Goal: Transaction & Acquisition: Purchase product/service

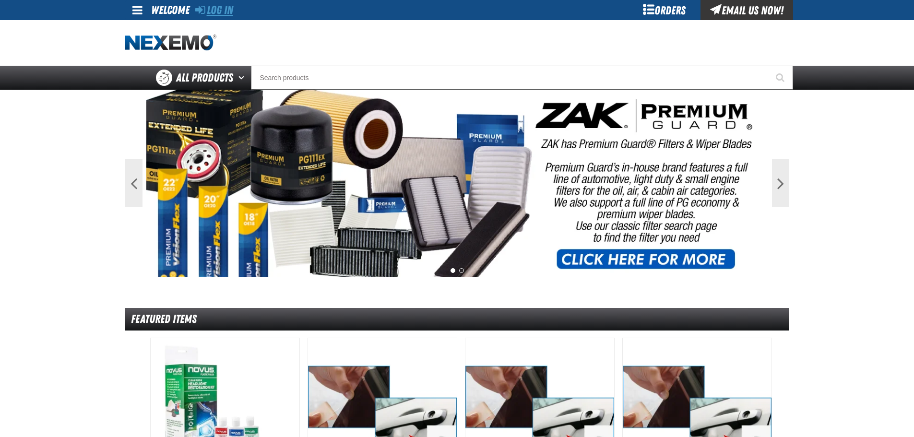
click at [233, 13] on link "Log In" at bounding box center [214, 9] width 38 height 13
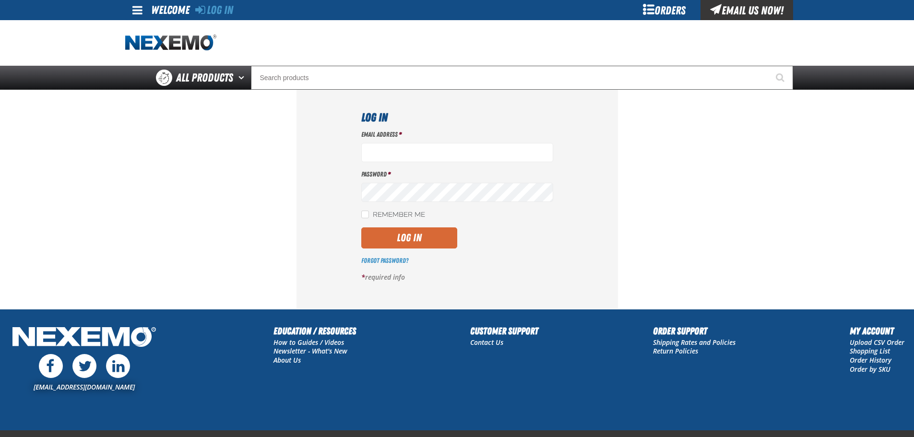
type input "lhernandez@vtaig.com"
click at [432, 231] on button "Log In" at bounding box center [409, 237] width 96 height 21
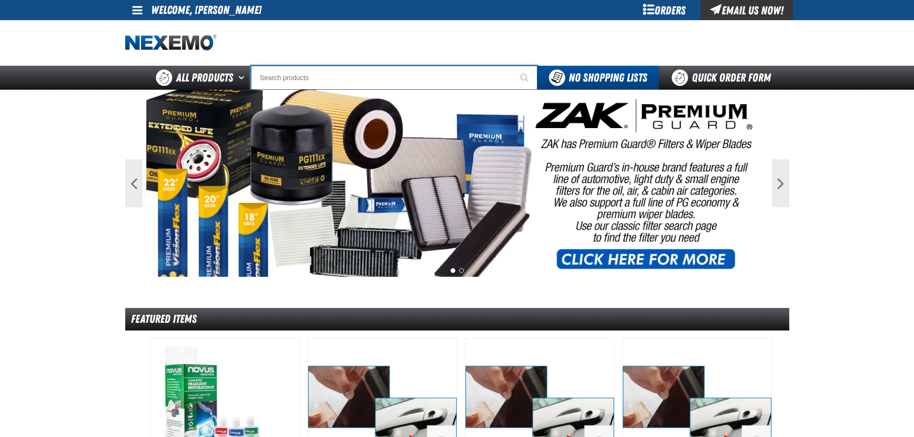
click at [408, 82] on input "Search" at bounding box center [394, 78] width 286 height 24
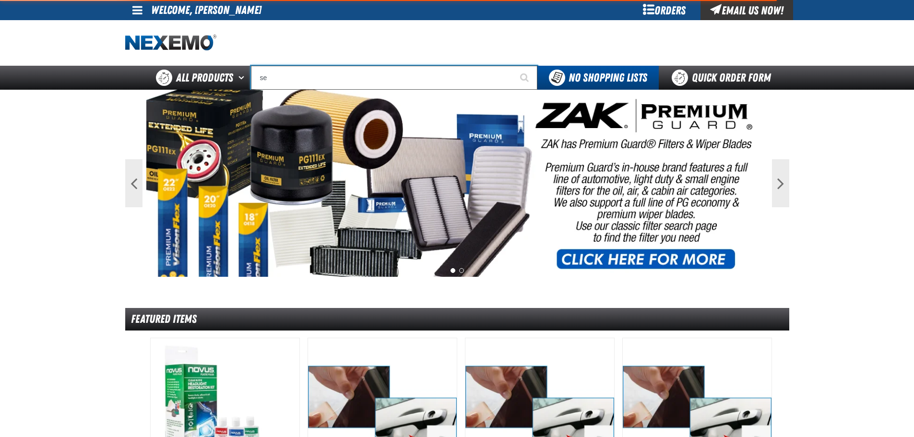
type input "ser"
type input "serVICE"
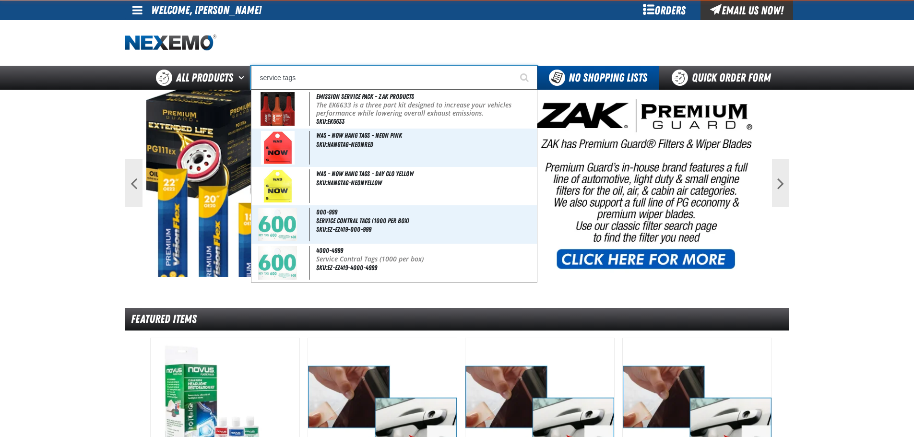
type input "service tags"
click at [513, 66] on button "Start Searching" at bounding box center [525, 78] width 24 height 24
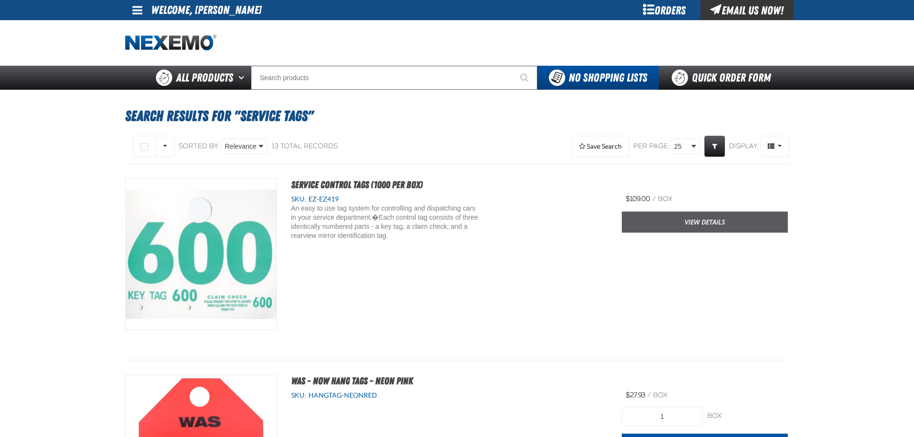
click at [658, 222] on link "View Details" at bounding box center [705, 222] width 166 height 21
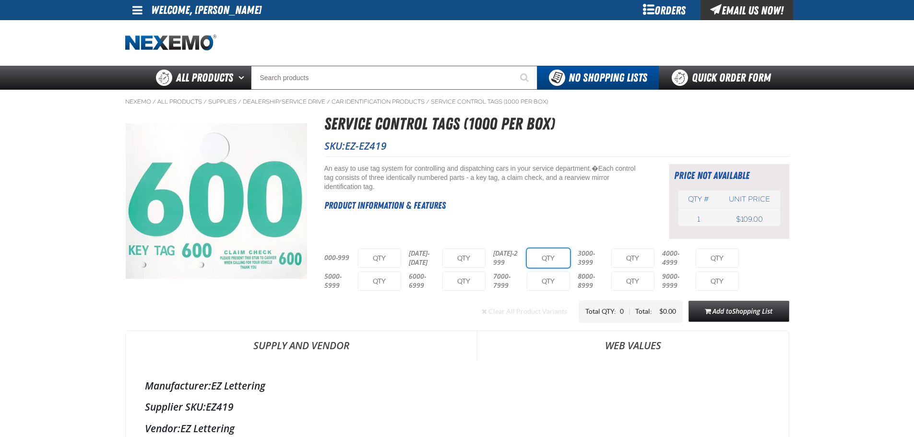
click at [545, 262] on input "text" at bounding box center [548, 257] width 43 height 19
type input "1"
click at [756, 311] on span "Shopping List" at bounding box center [752, 311] width 40 height 9
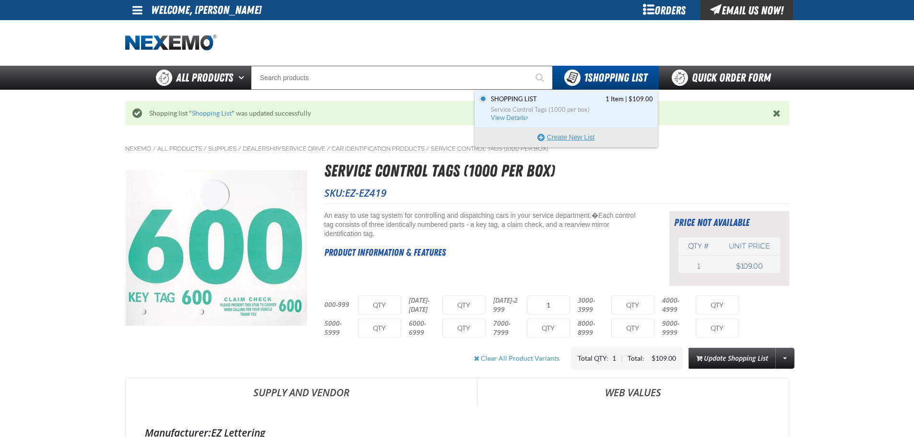
drag, startPoint x: 588, startPoint y: 116, endPoint x: 590, endPoint y: 143, distance: 27.4
click at [588, 116] on link "Shopping List 1 Item | $109.00 Service Control Tags (1000 per box) View Details" at bounding box center [571, 108] width 164 height 27
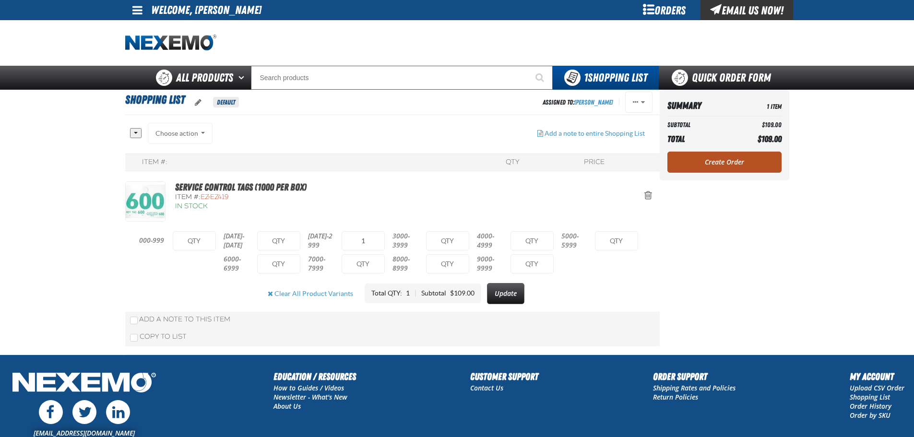
click at [694, 158] on link "Create Order" at bounding box center [724, 162] width 114 height 21
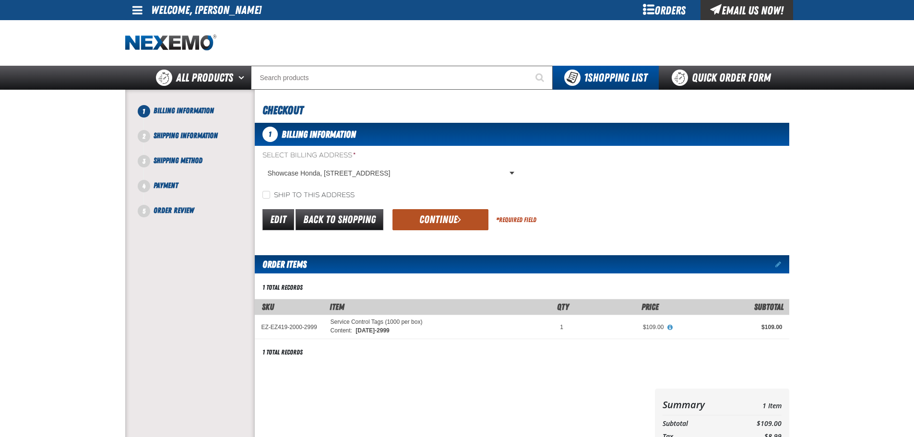
click at [451, 212] on button "Continue" at bounding box center [440, 219] width 96 height 21
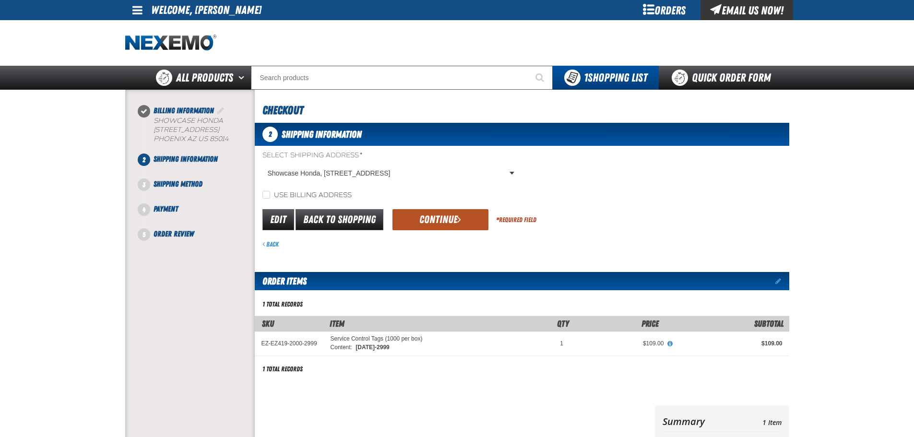
click at [452, 216] on button "Continue" at bounding box center [440, 219] width 96 height 21
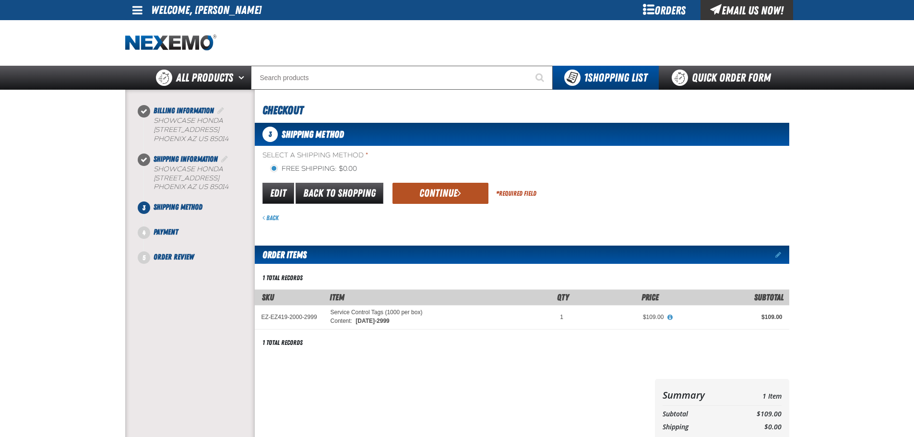
click at [454, 189] on button "Continue" at bounding box center [440, 193] width 96 height 21
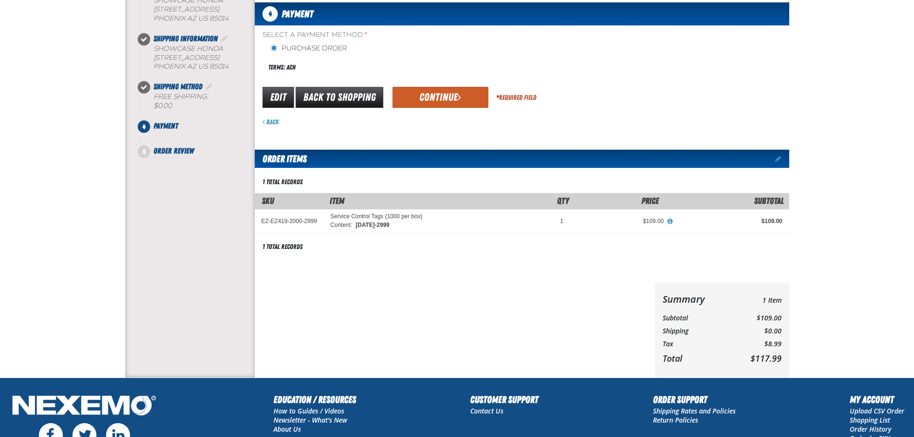
scroll to position [48, 0]
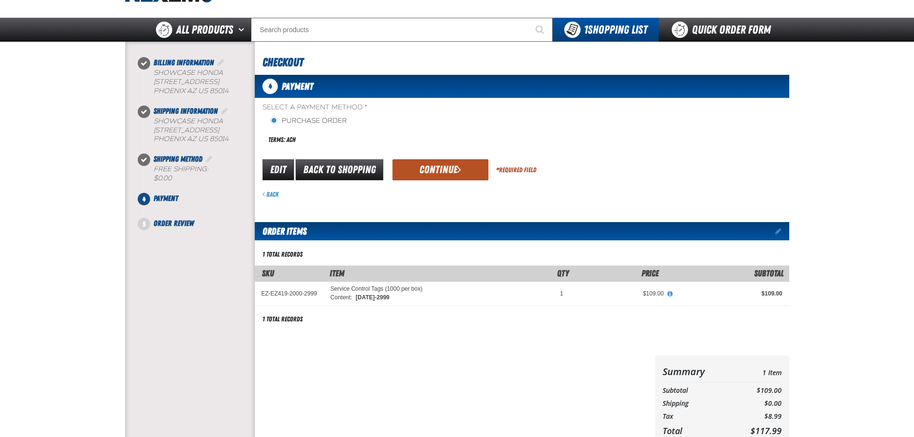
click at [459, 174] on span "submit" at bounding box center [459, 169] width 4 height 11
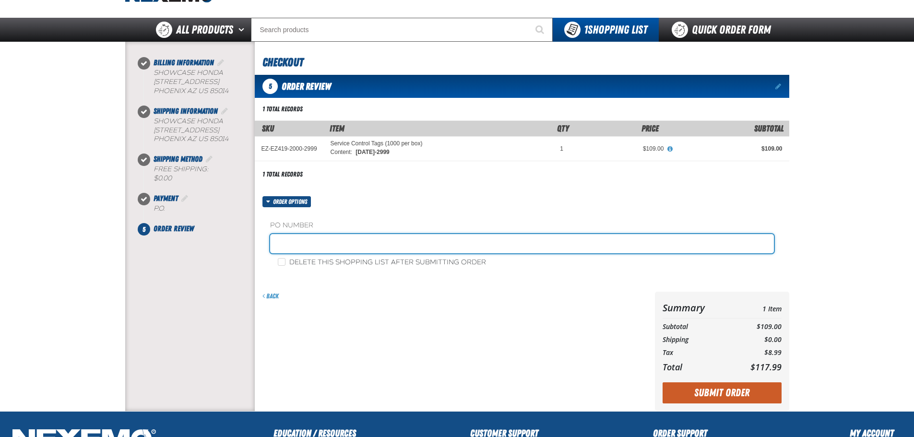
click at [483, 244] on input "text" at bounding box center [522, 243] width 504 height 19
click at [481, 244] on input "text" at bounding box center [522, 243] width 504 height 19
click at [387, 242] on input "text" at bounding box center [522, 243] width 504 height 19
type input "s"
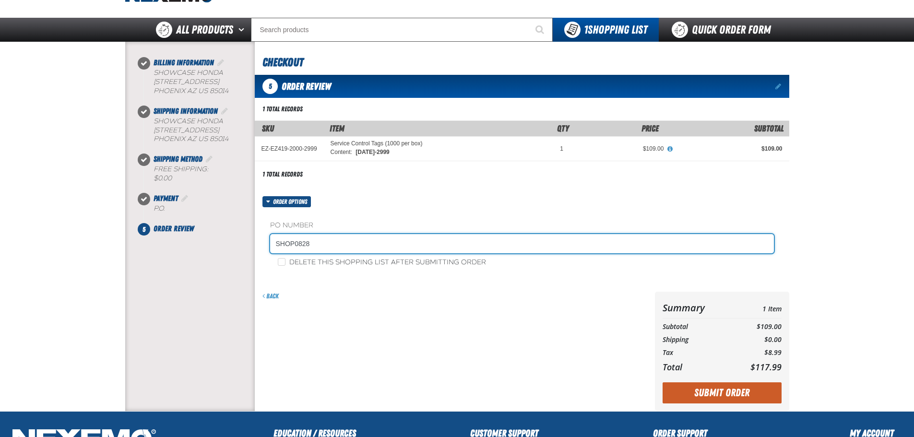
type input "SHOP0828"
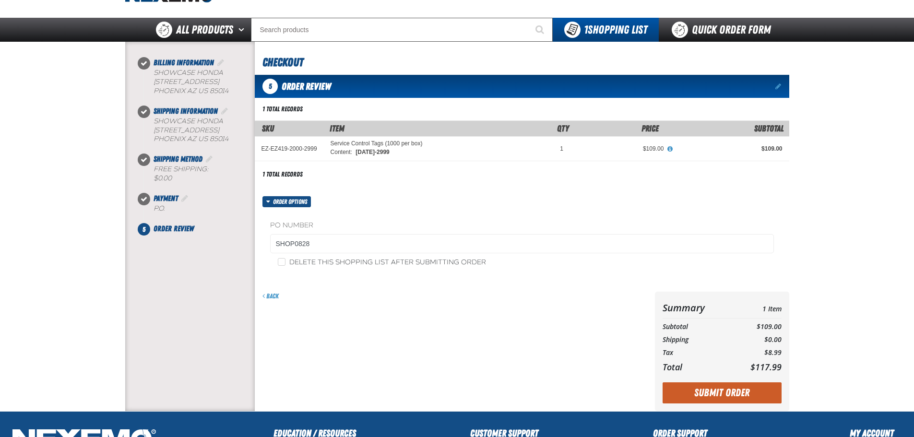
click at [433, 260] on label "Delete this shopping list after submitting order" at bounding box center [382, 262] width 208 height 9
click at [285, 260] on input "Delete this shopping list after submitting order" at bounding box center [282, 262] width 8 height 8
checkbox input "true"
click at [720, 388] on button "Submit Order" at bounding box center [721, 392] width 119 height 21
